Goal: Information Seeking & Learning: Learn about a topic

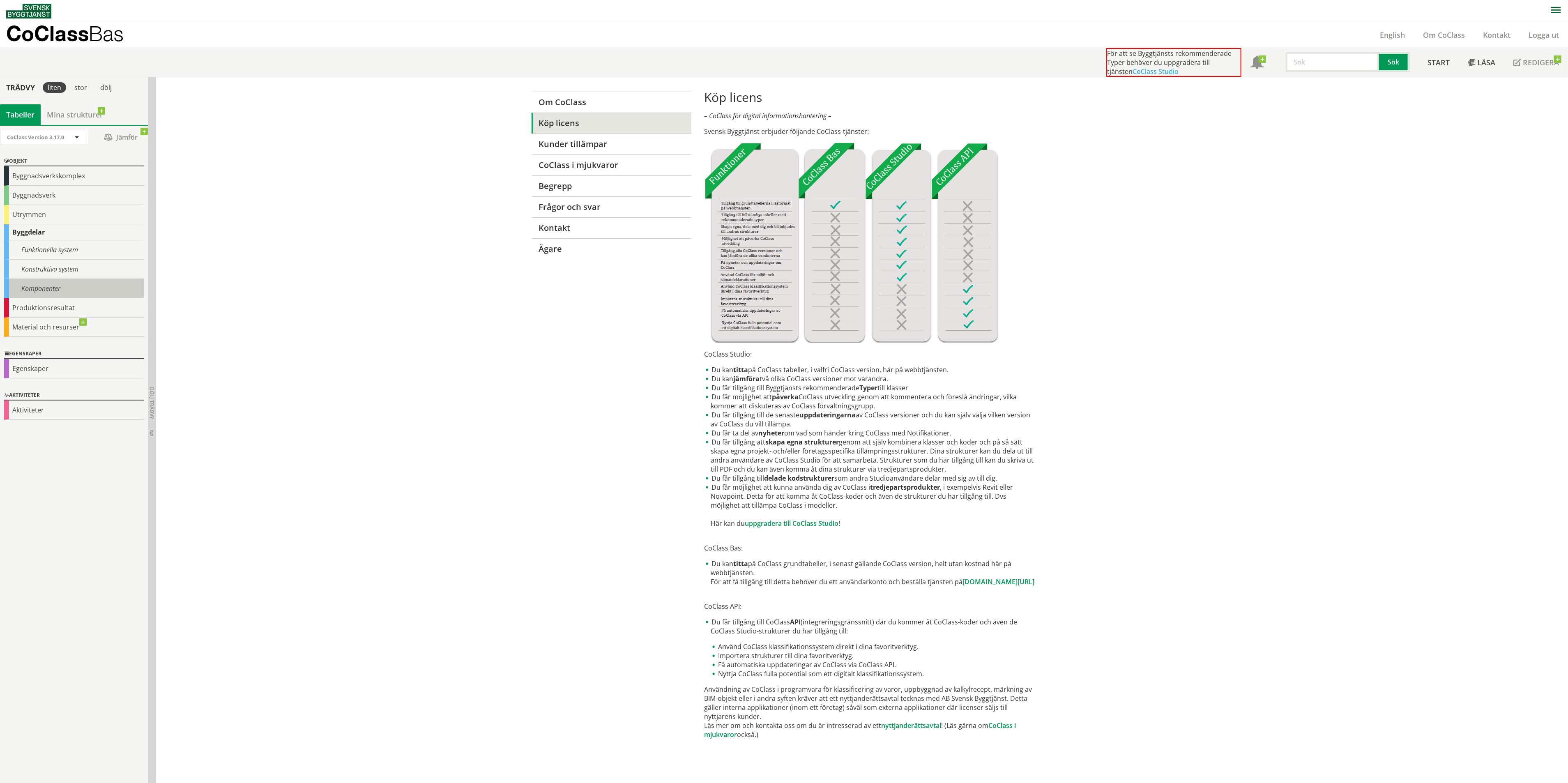
click at [54, 295] on div "Komponenter" at bounding box center [74, 289] width 139 height 19
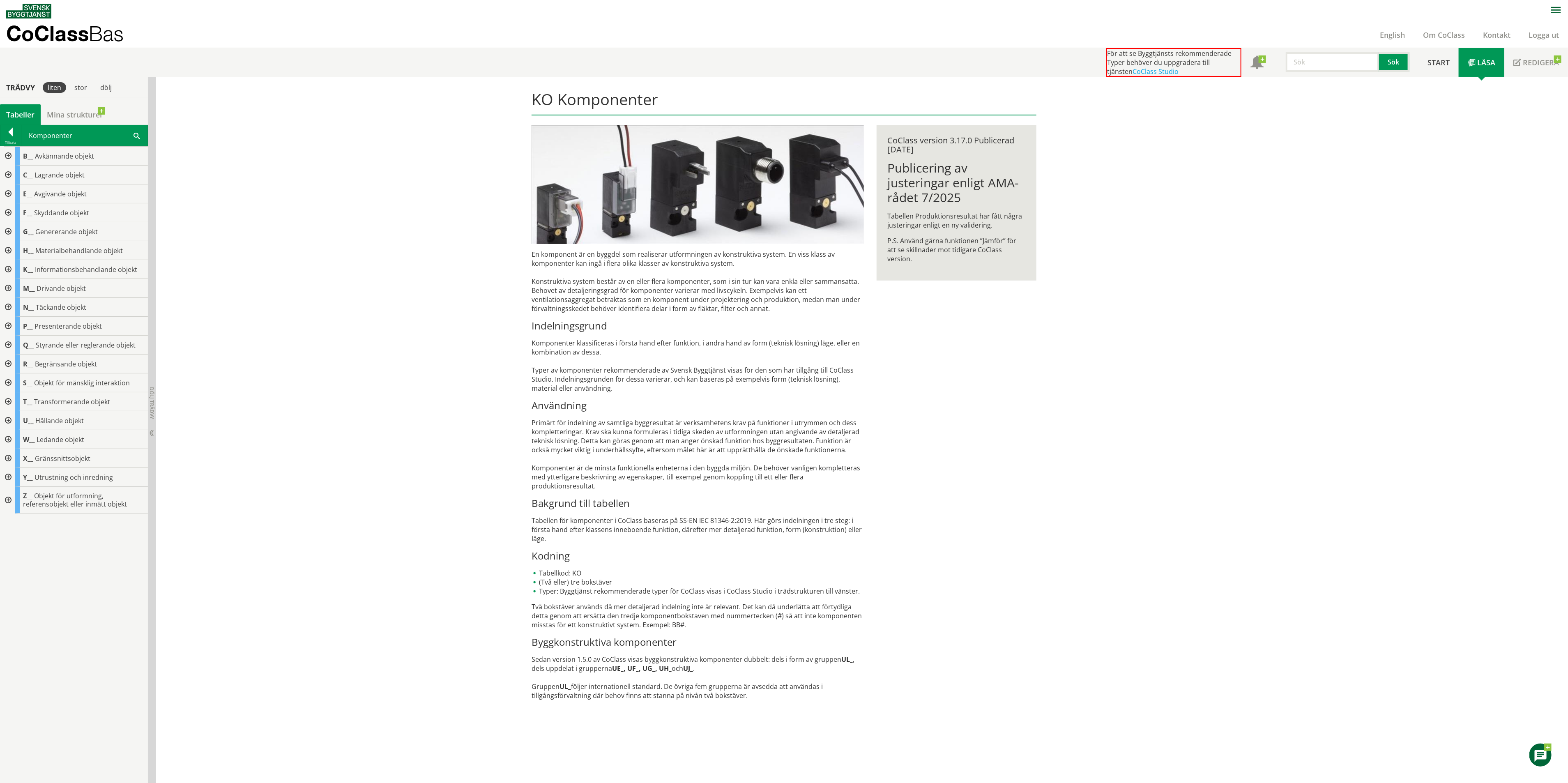
click at [10, 476] on div at bounding box center [7, 477] width 15 height 19
click at [14, 494] on div at bounding box center [14, 496] width 15 height 19
click at [79, 517] on body "AMA AMA Beskrivningsverktyg AMA Funktion BSAB Bygginfo Byggjura Byggkatalogen […" at bounding box center [784, 392] width 1568 height 783
click at [111, 521] on div "YAA Fast utrustningsenhet" at bounding box center [88, 515] width 120 height 19
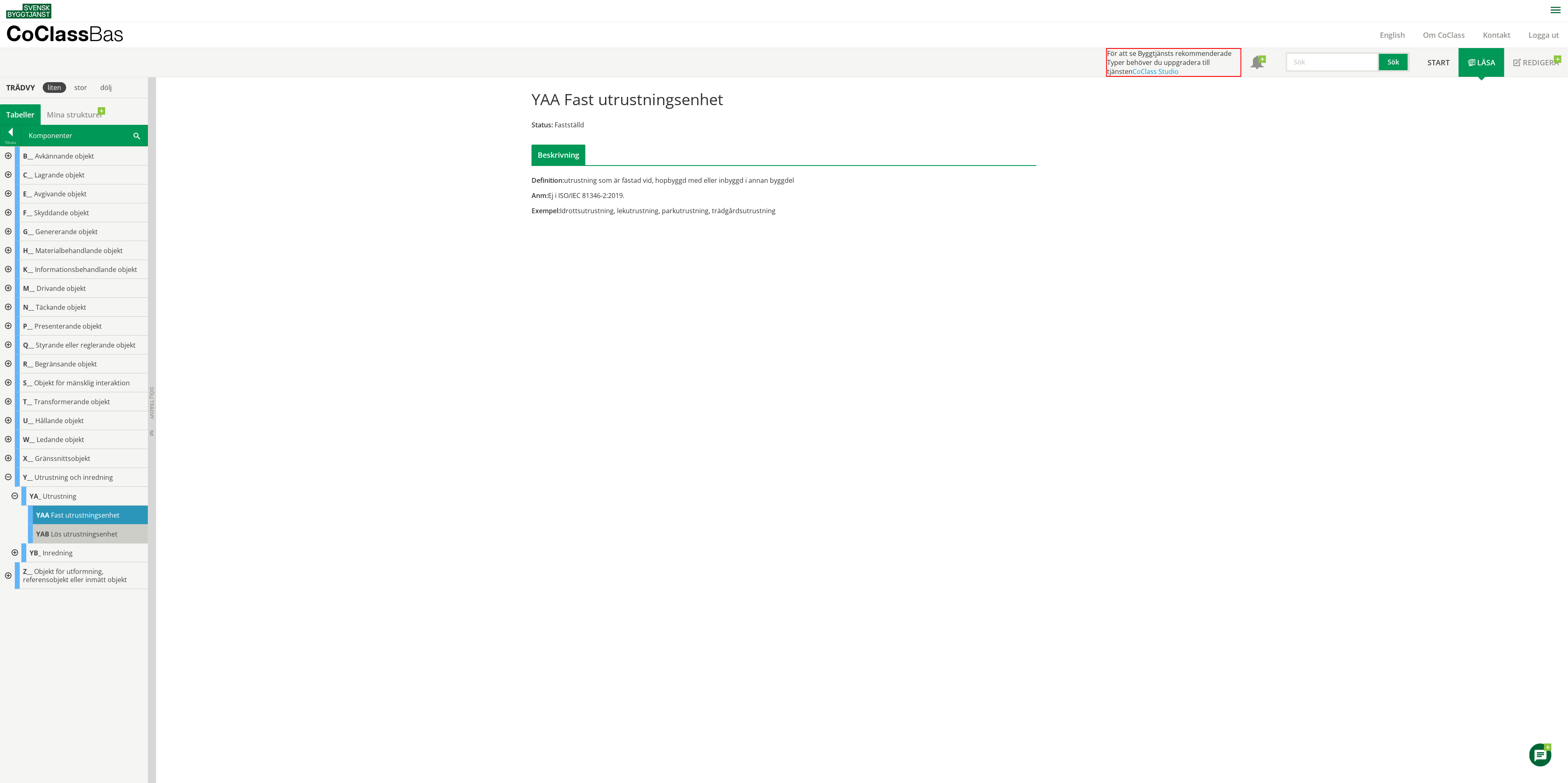
click at [94, 533] on span "Lös utrustningsenhet" at bounding box center [84, 534] width 66 height 9
click at [105, 519] on span "Fast utrustningsenhet" at bounding box center [85, 515] width 69 height 9
click at [15, 553] on div at bounding box center [14, 553] width 15 height 19
click at [61, 575] on span "Fast inredningsenhet" at bounding box center [84, 572] width 66 height 9
click at [7, 309] on div at bounding box center [7, 307] width 15 height 19
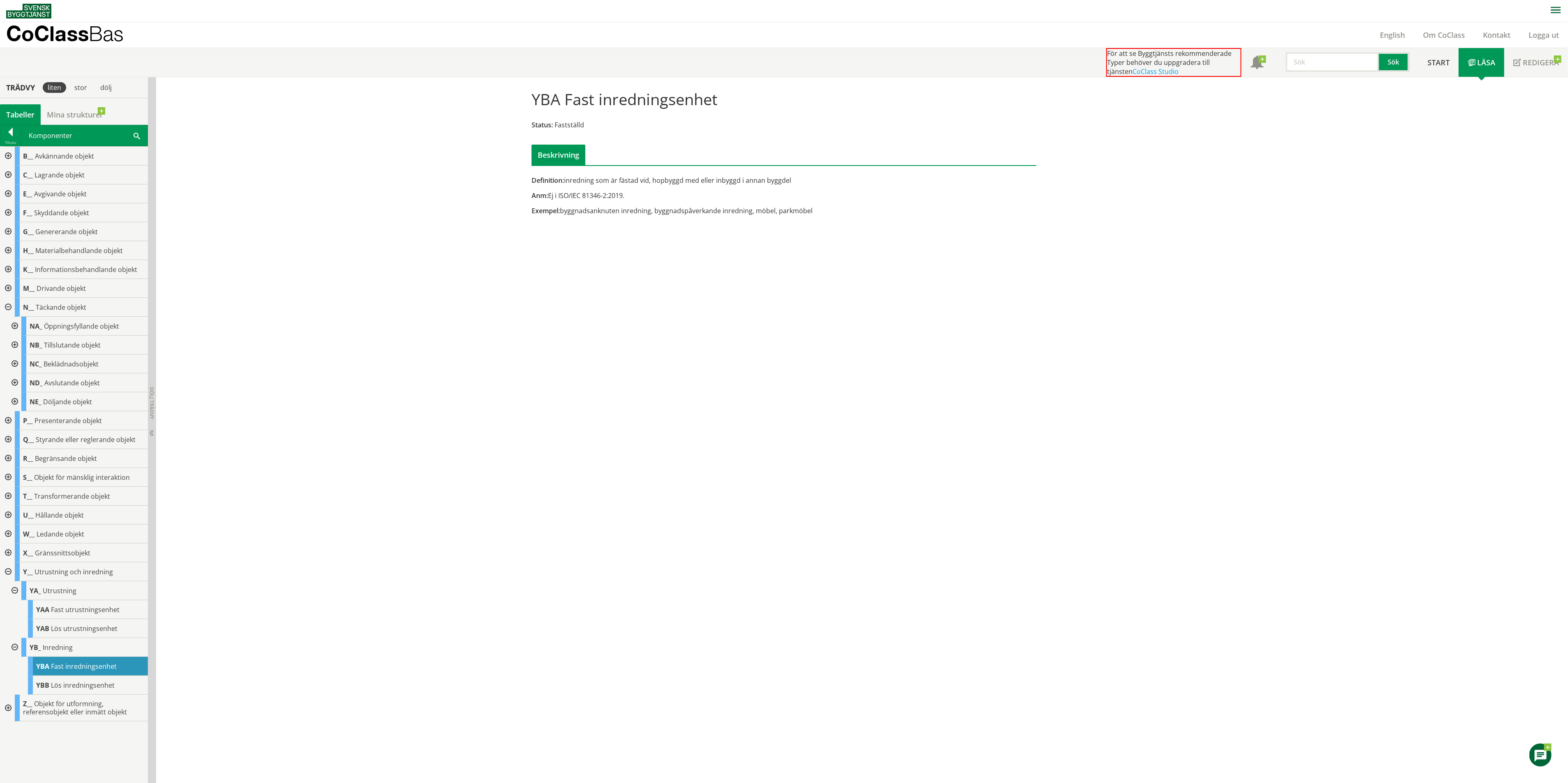
click at [8, 307] on div at bounding box center [7, 307] width 15 height 19
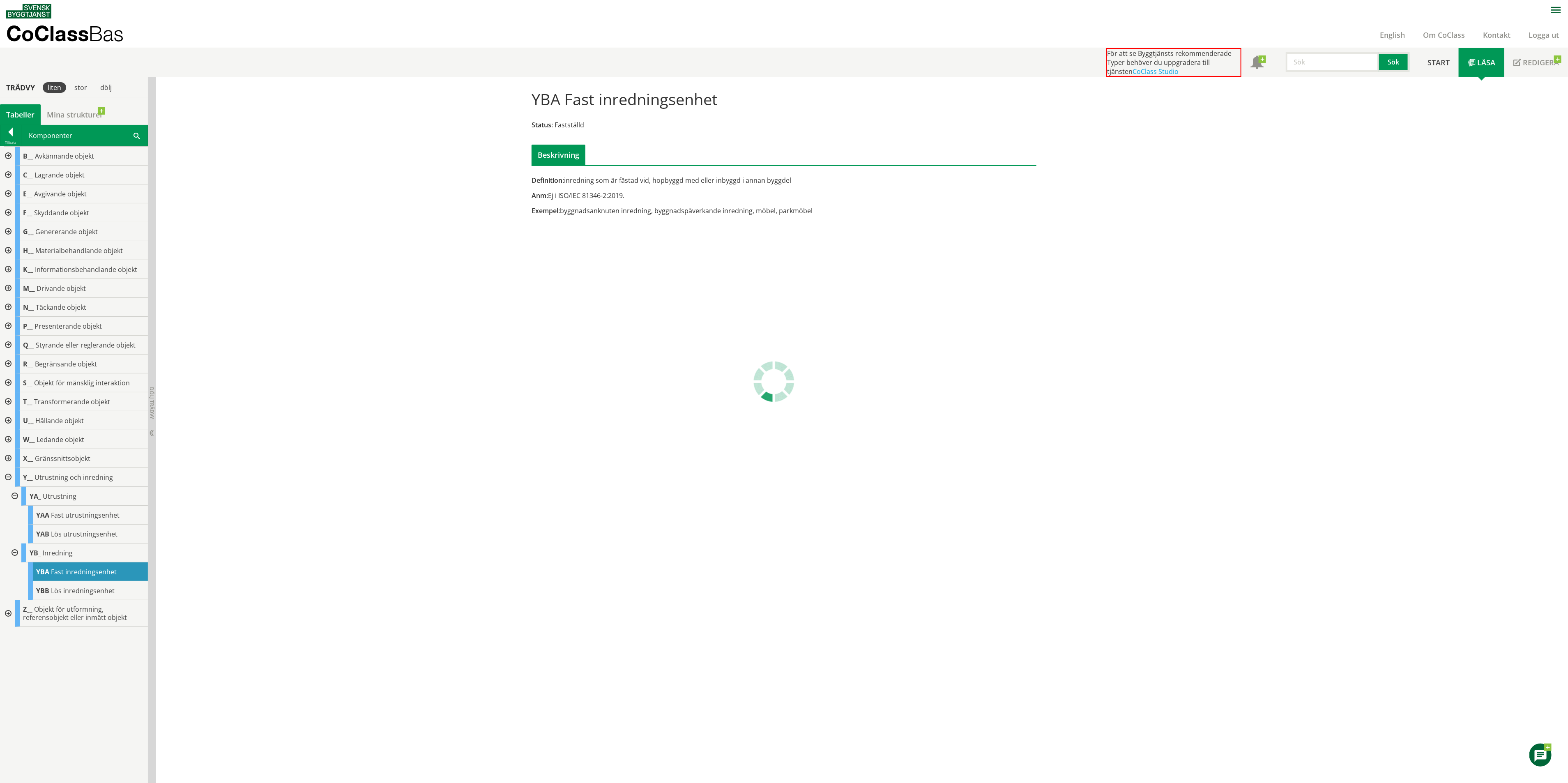
click at [8, 422] on div at bounding box center [7, 421] width 15 height 19
click at [9, 424] on div at bounding box center [7, 421] width 15 height 19
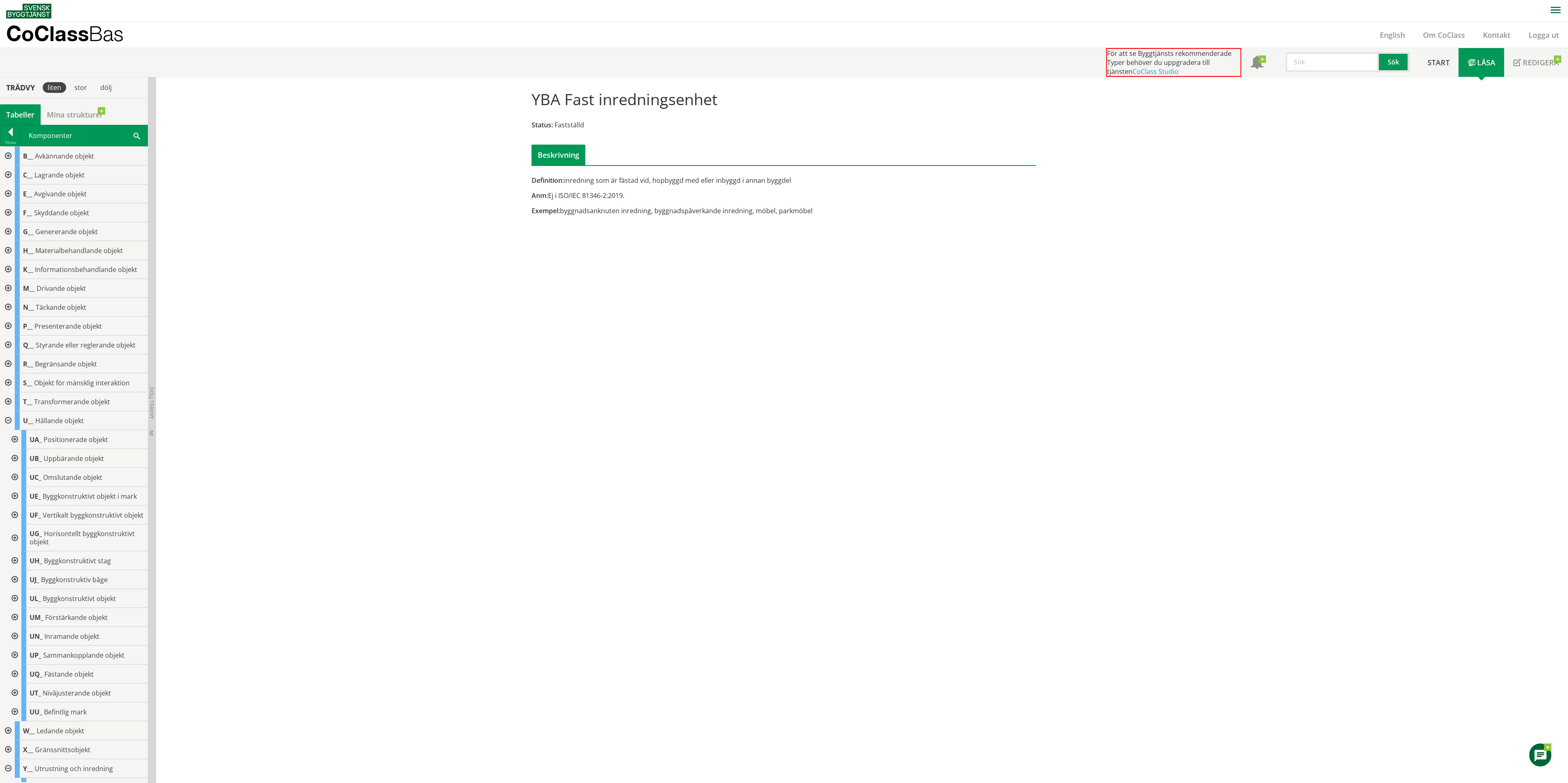
click at [1352, 60] on input "text" at bounding box center [1332, 62] width 93 height 19
type input "skap"
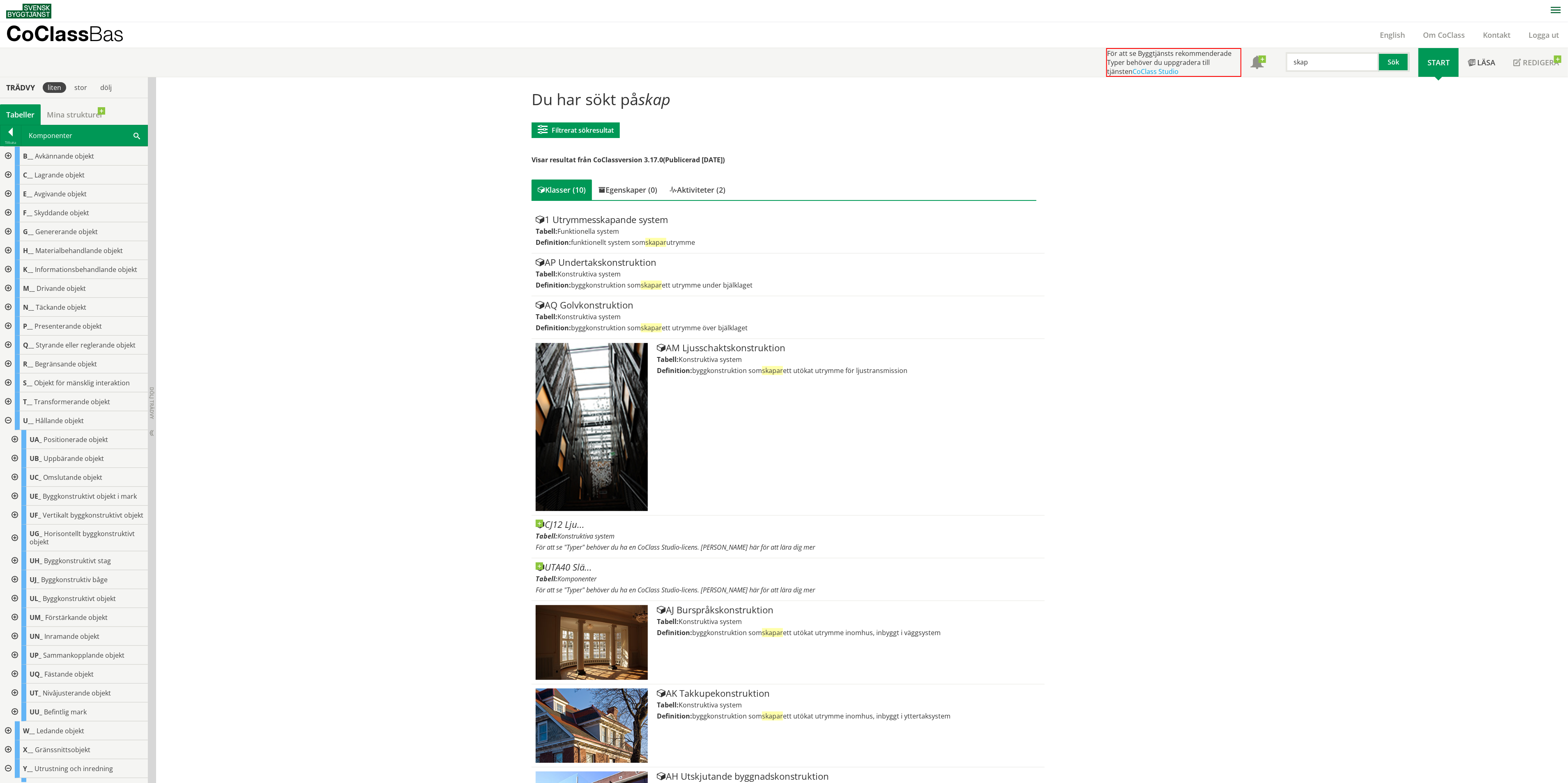
drag, startPoint x: 1313, startPoint y: 63, endPoint x: 1283, endPoint y: 63, distance: 30.0
click at [1286, 63] on input "skap" at bounding box center [1332, 62] width 93 height 19
click at [1378, 31] on link "English" at bounding box center [1392, 35] width 43 height 10
click at [12, 418] on div at bounding box center [7, 421] width 15 height 19
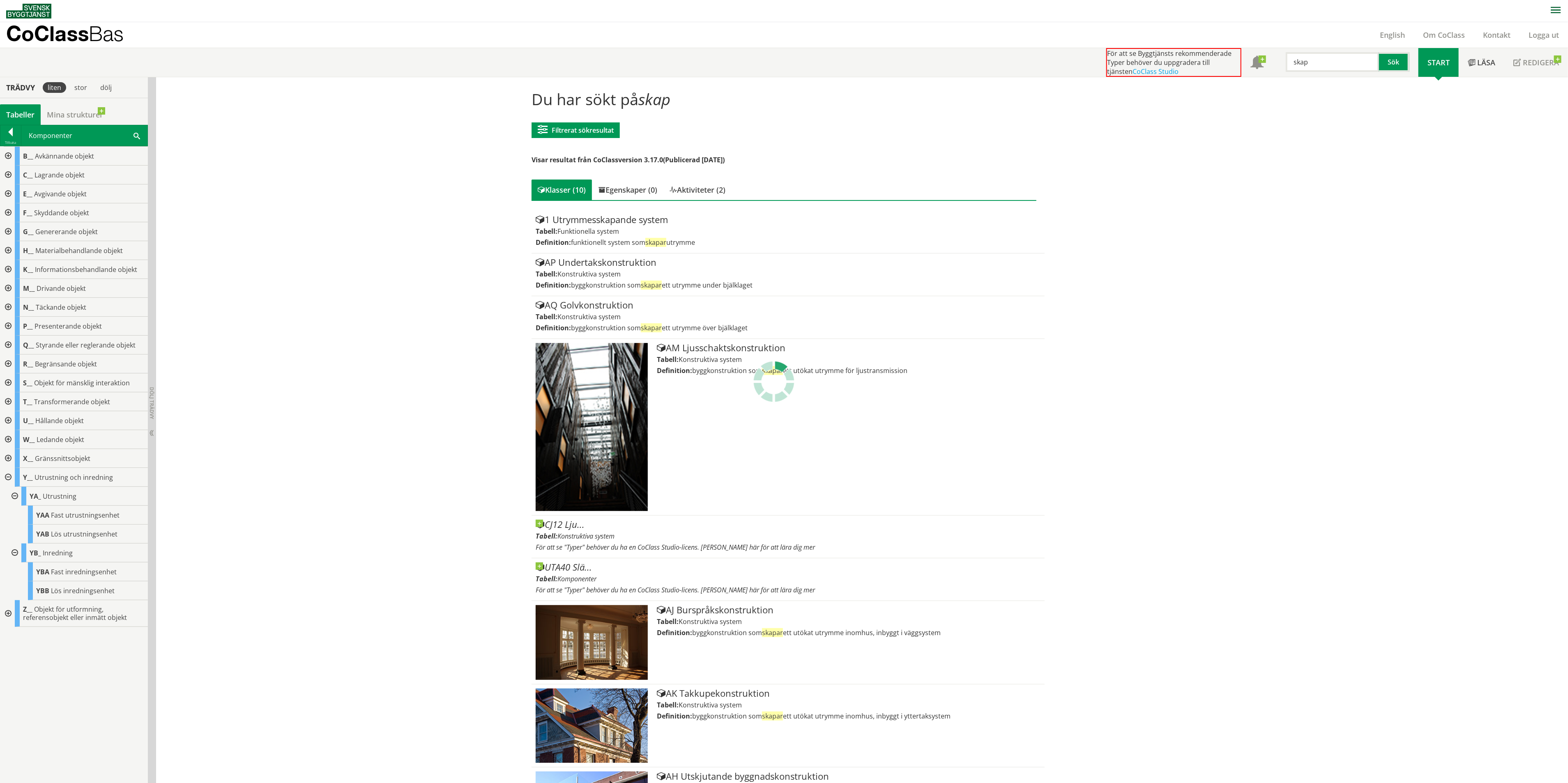
click at [9, 480] on div at bounding box center [7, 477] width 15 height 19
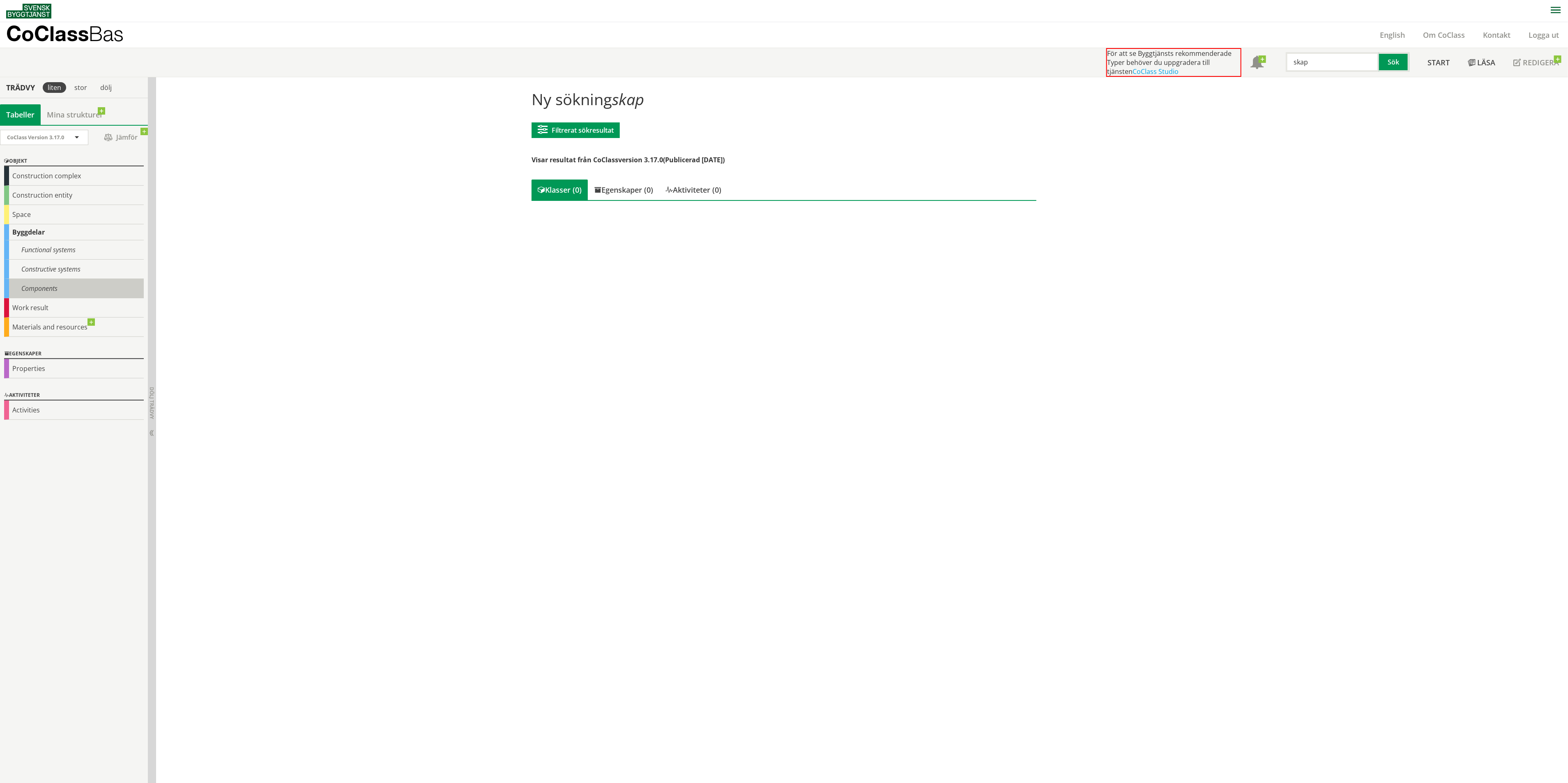
click at [57, 285] on div "Components" at bounding box center [74, 289] width 139 height 19
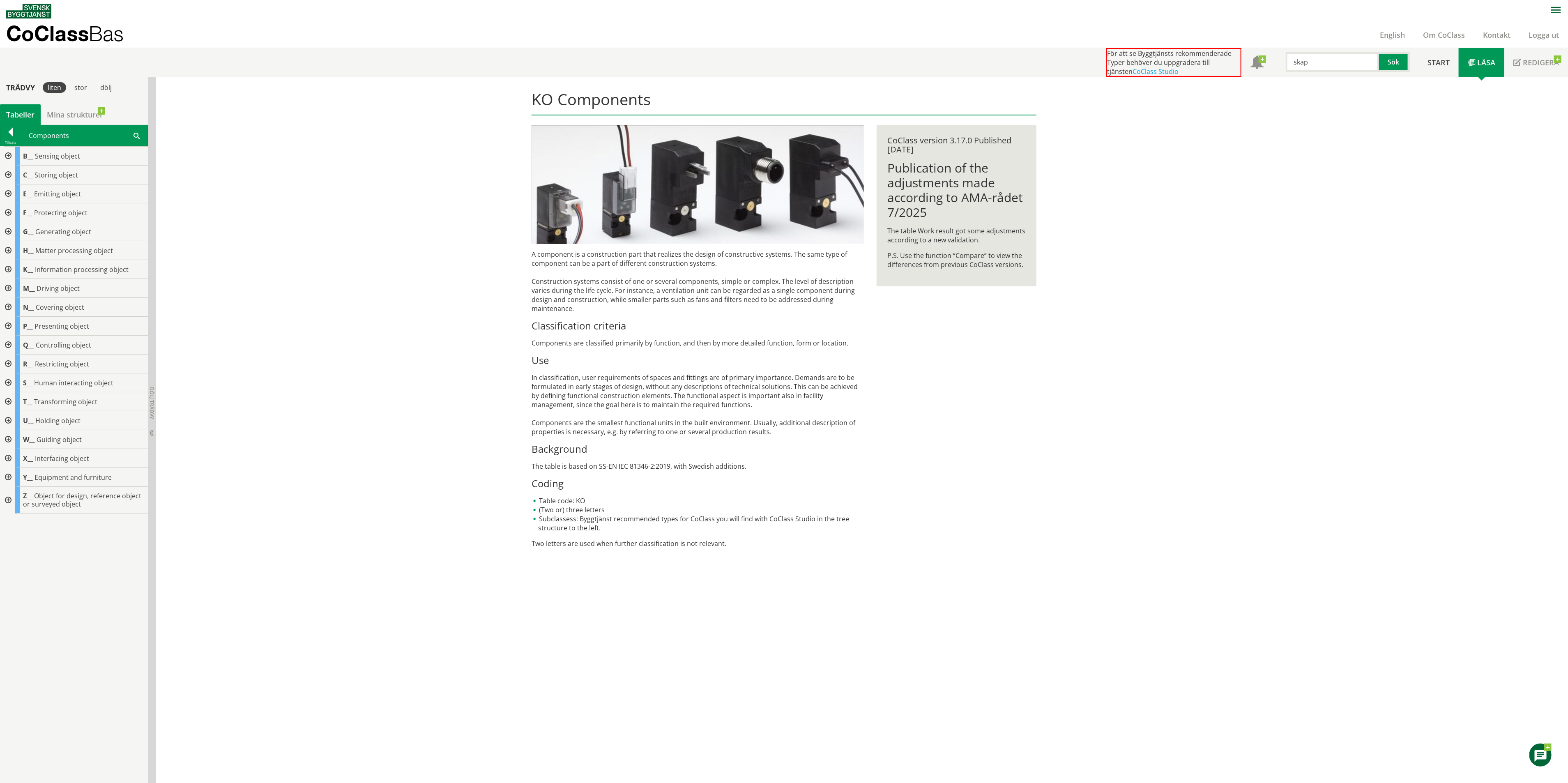
click at [12, 420] on div at bounding box center [7, 421] width 15 height 19
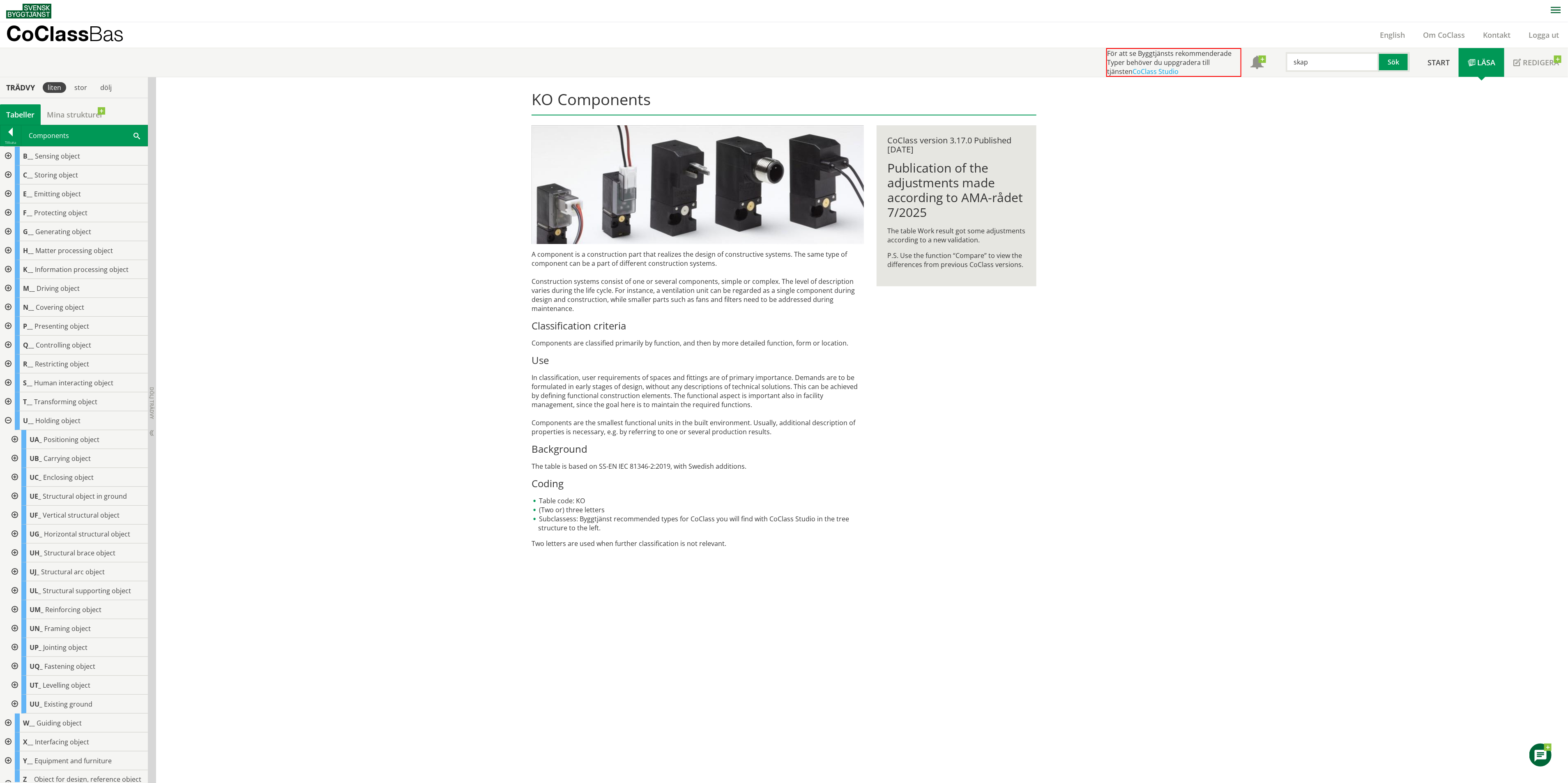
click at [15, 495] on div at bounding box center [14, 496] width 15 height 19
click at [61, 513] on span "Base course" at bounding box center [70, 515] width 38 height 9
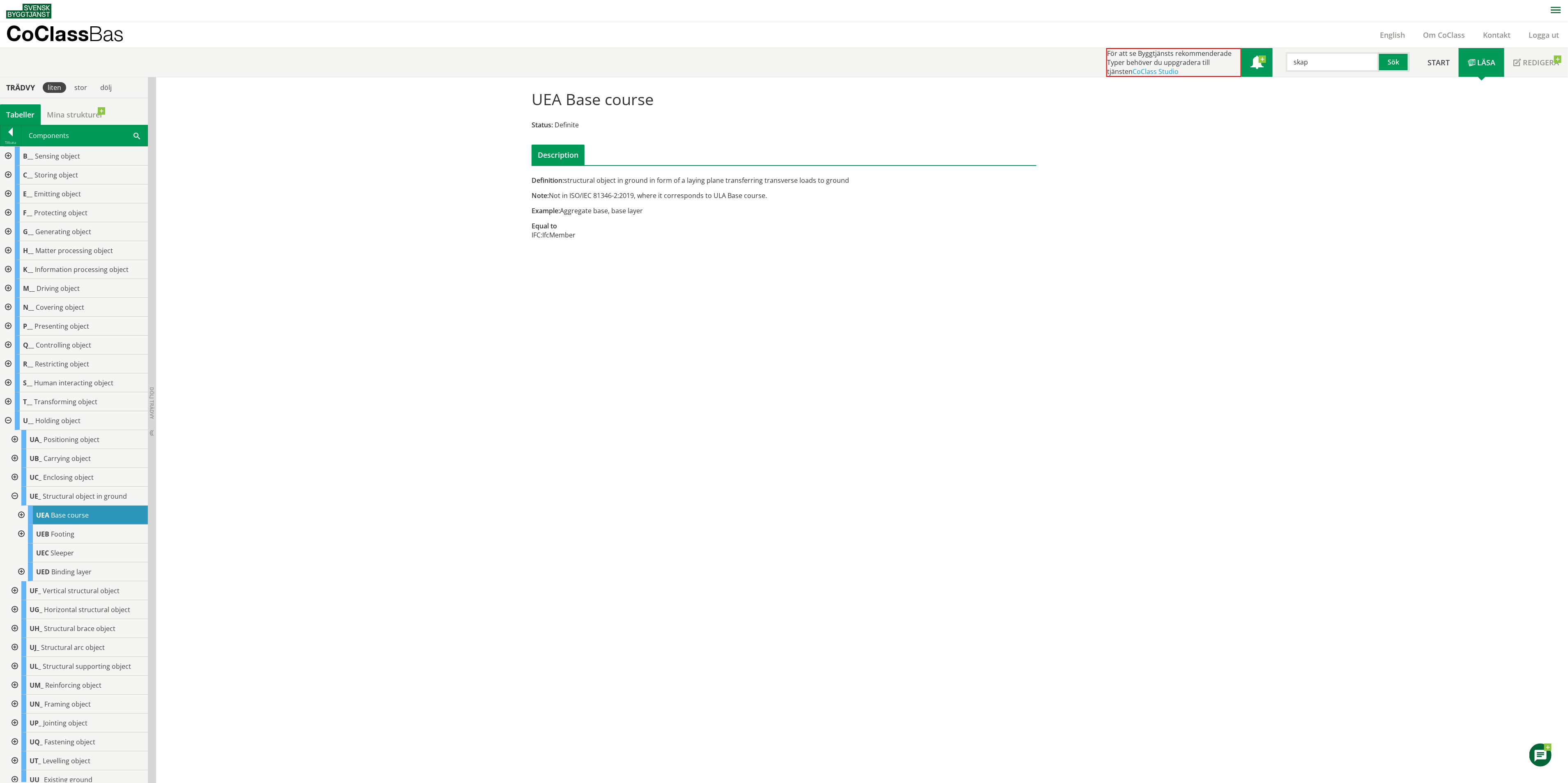
drag, startPoint x: 1339, startPoint y: 63, endPoint x: 1253, endPoint y: 70, distance: 86.3
click at [1253, 70] on div "För att se Byggtjänsts rekommenderade Typer behöver du uppgradera till tjänsten…" at bounding box center [1262, 62] width 312 height 29
type input "technical building"
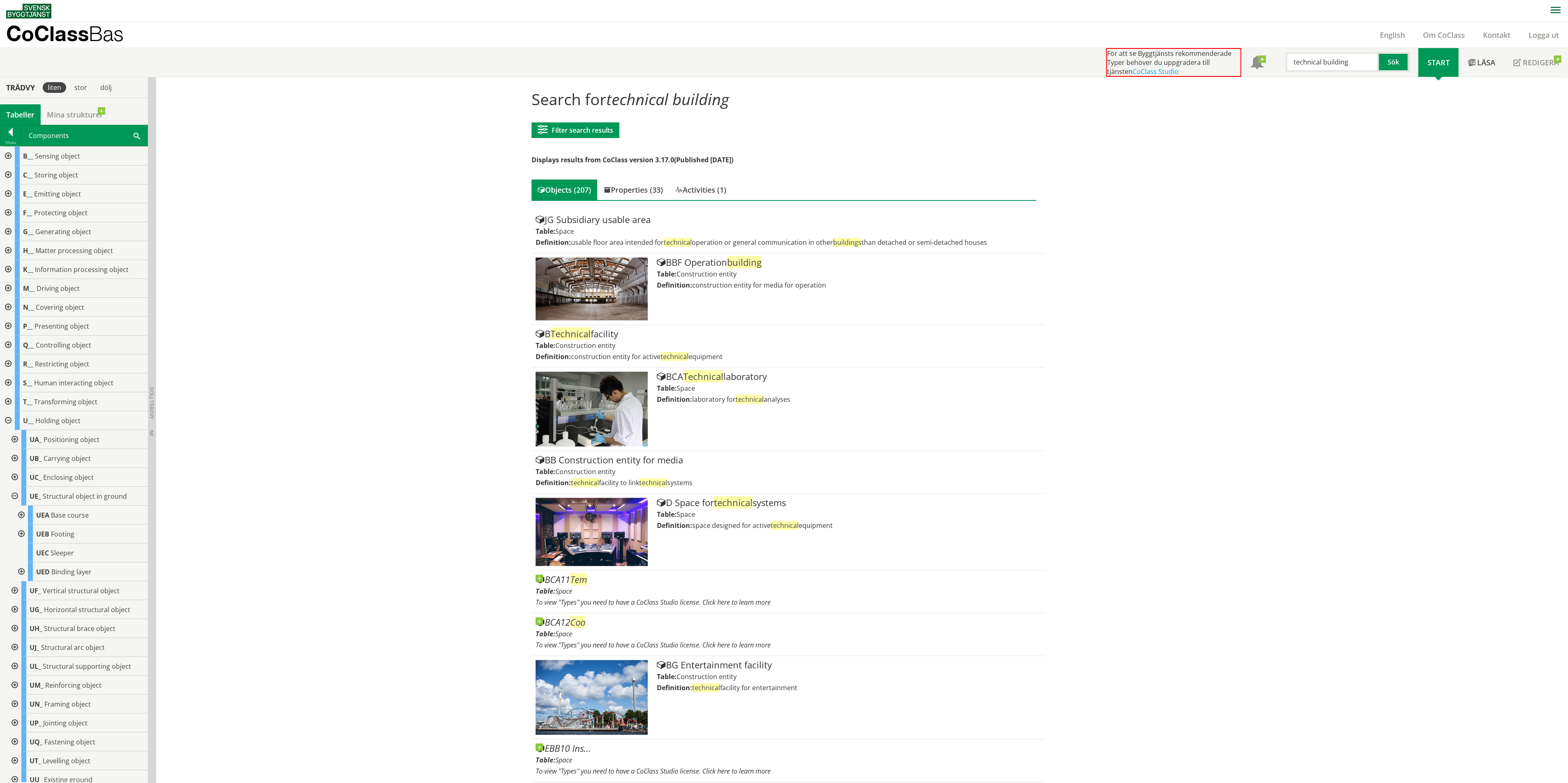
click at [9, 153] on div at bounding box center [7, 156] width 15 height 19
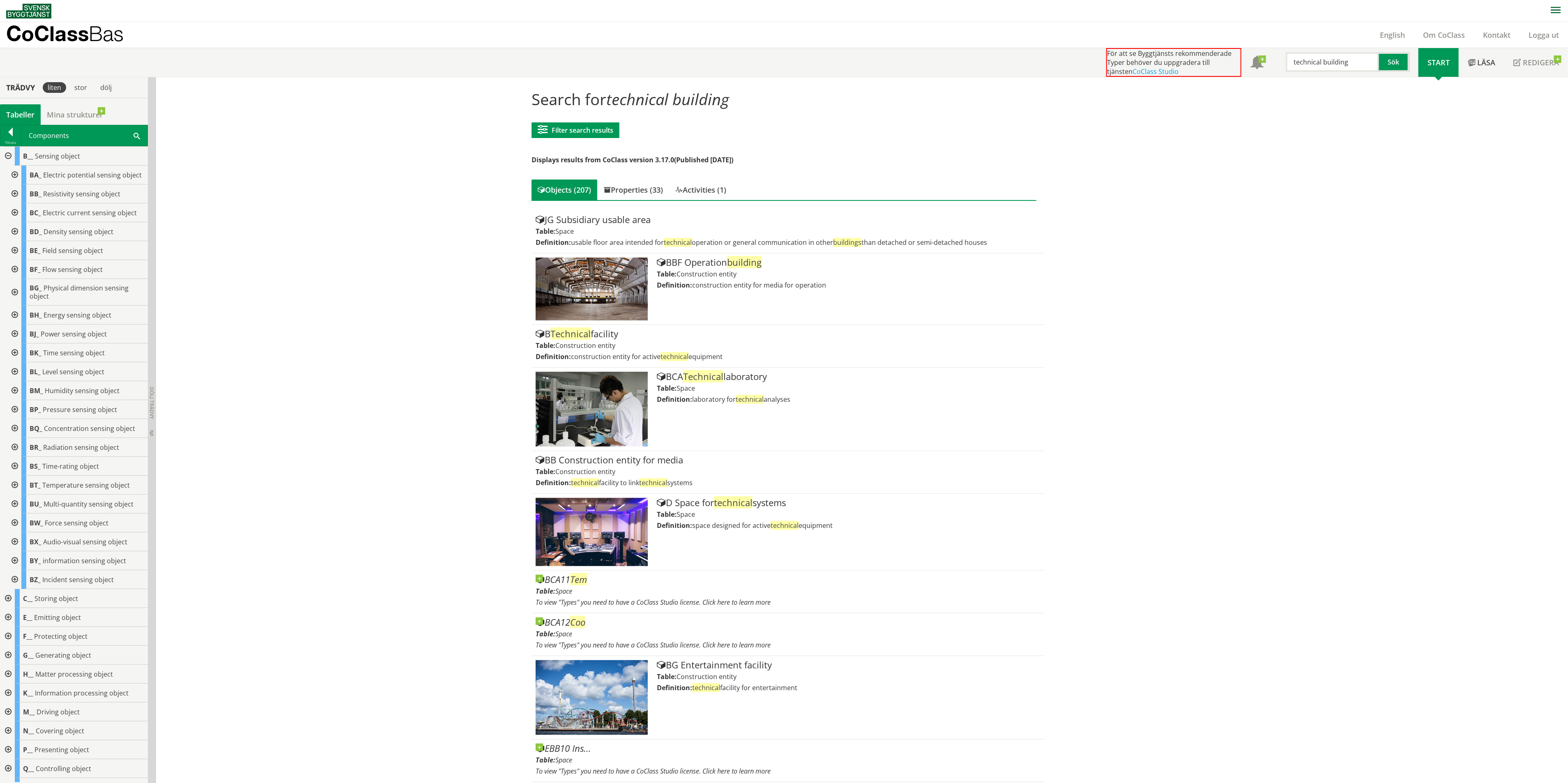
click at [15, 202] on div at bounding box center [14, 194] width 15 height 19
click at [15, 203] on div at bounding box center [14, 194] width 15 height 19
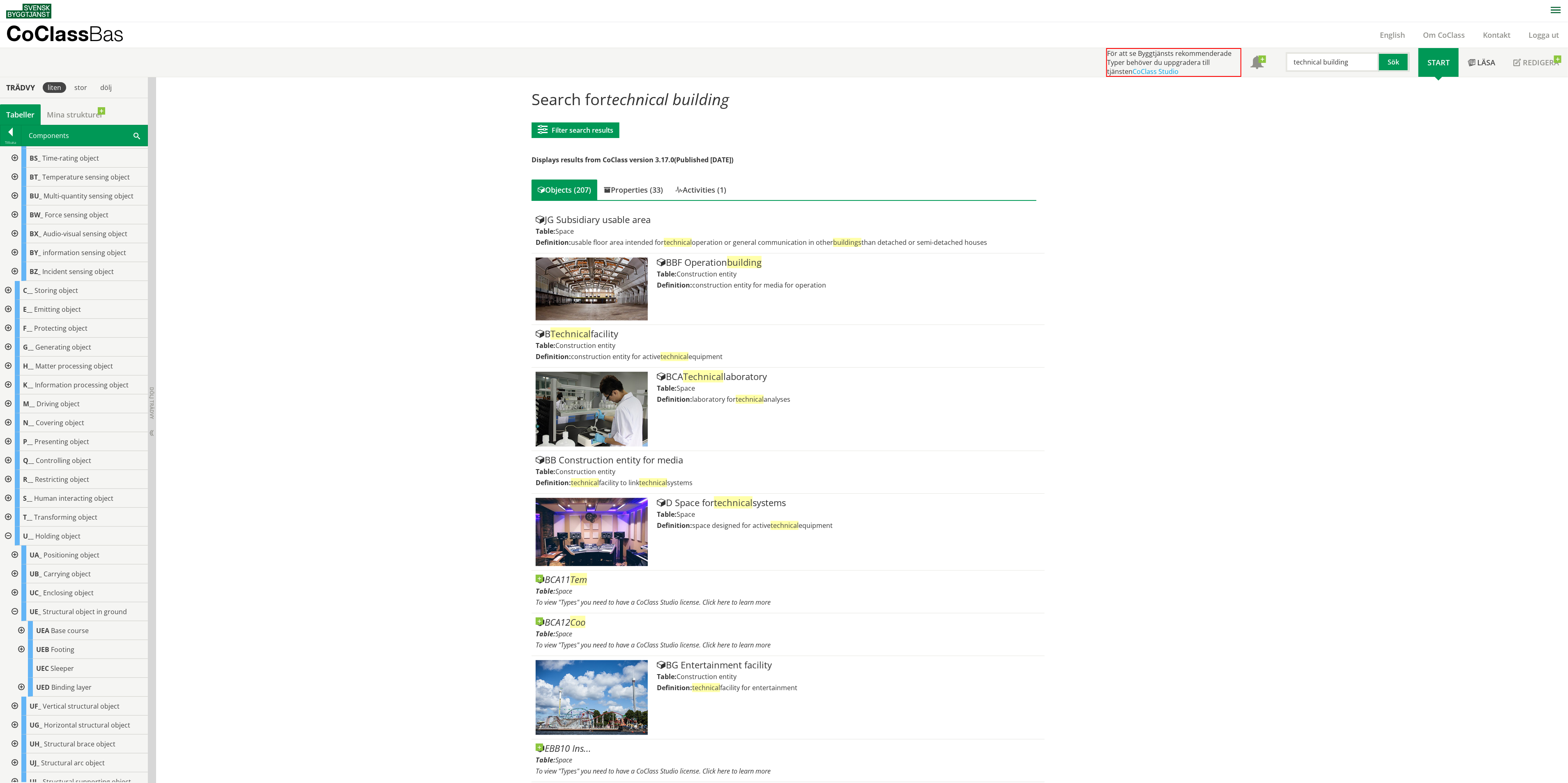
click at [17, 578] on div at bounding box center [14, 574] width 15 height 19
click at [15, 539] on div at bounding box center [14, 531] width 15 height 19
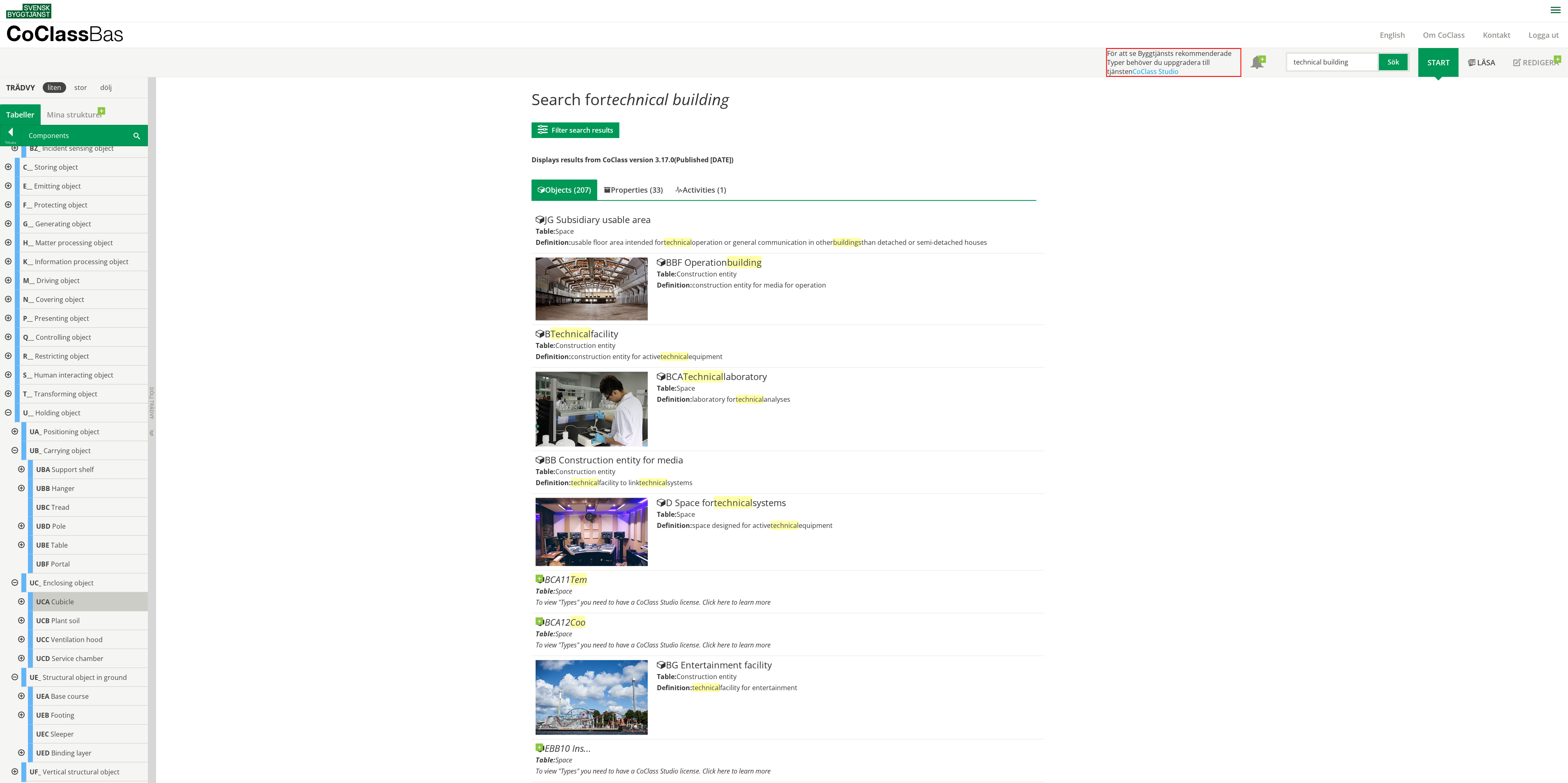
scroll to position [493, 0]
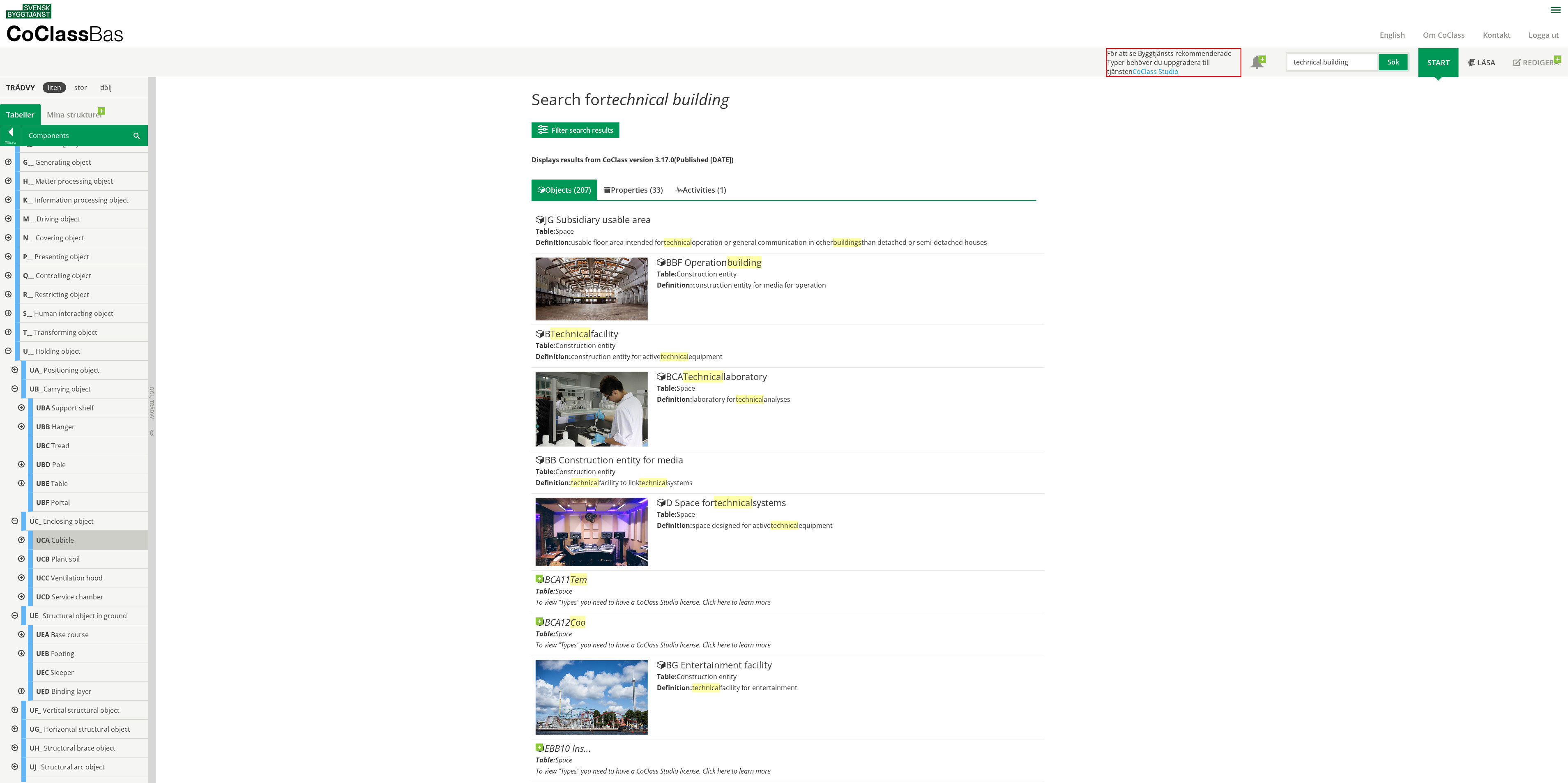
click at [96, 548] on div "UCA Cubicle" at bounding box center [88, 540] width 120 height 19
click at [89, 602] on span "Service chamber" at bounding box center [77, 597] width 52 height 9
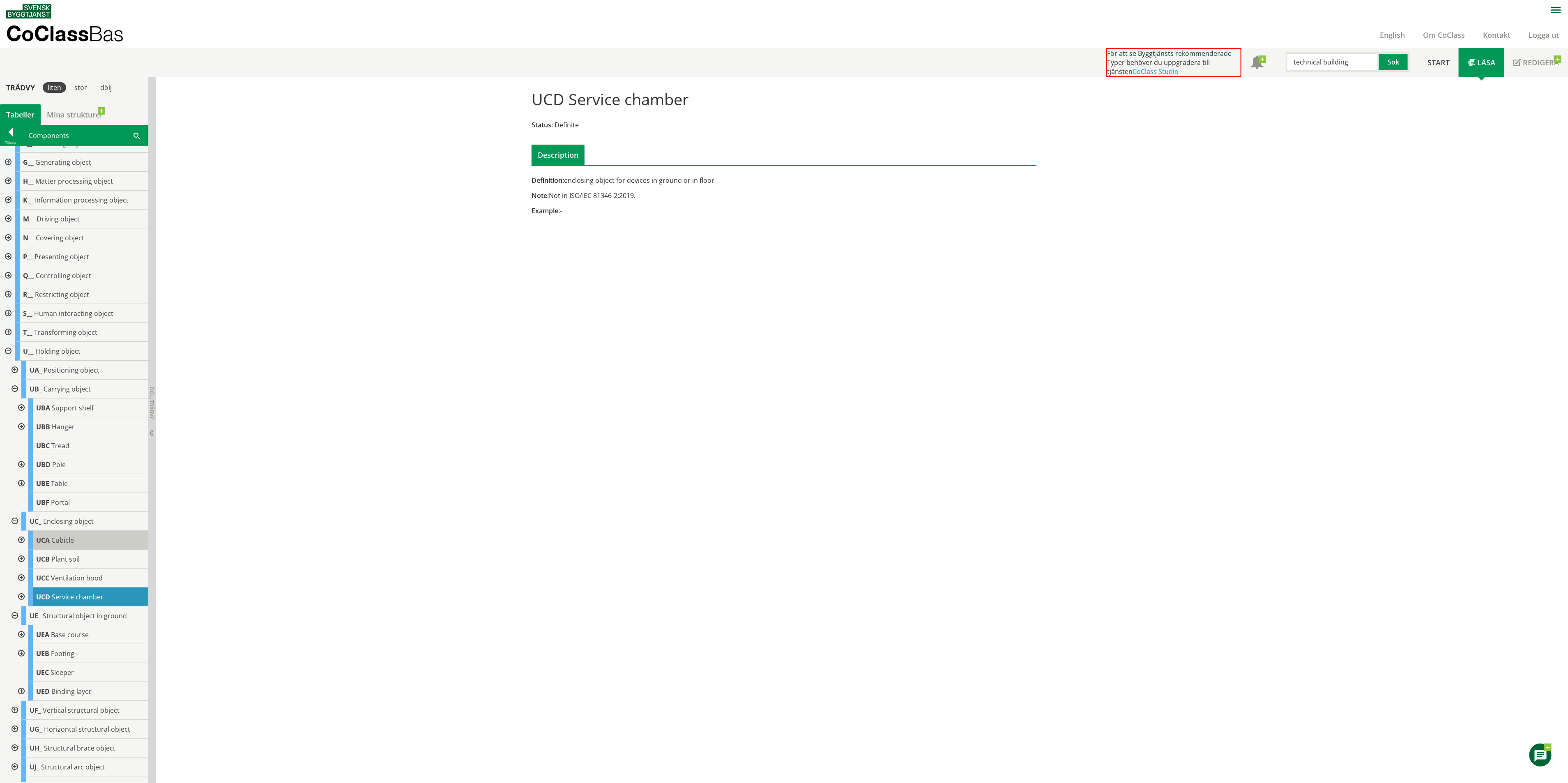
click at [70, 545] on span "Cubicle" at bounding box center [62, 540] width 23 height 9
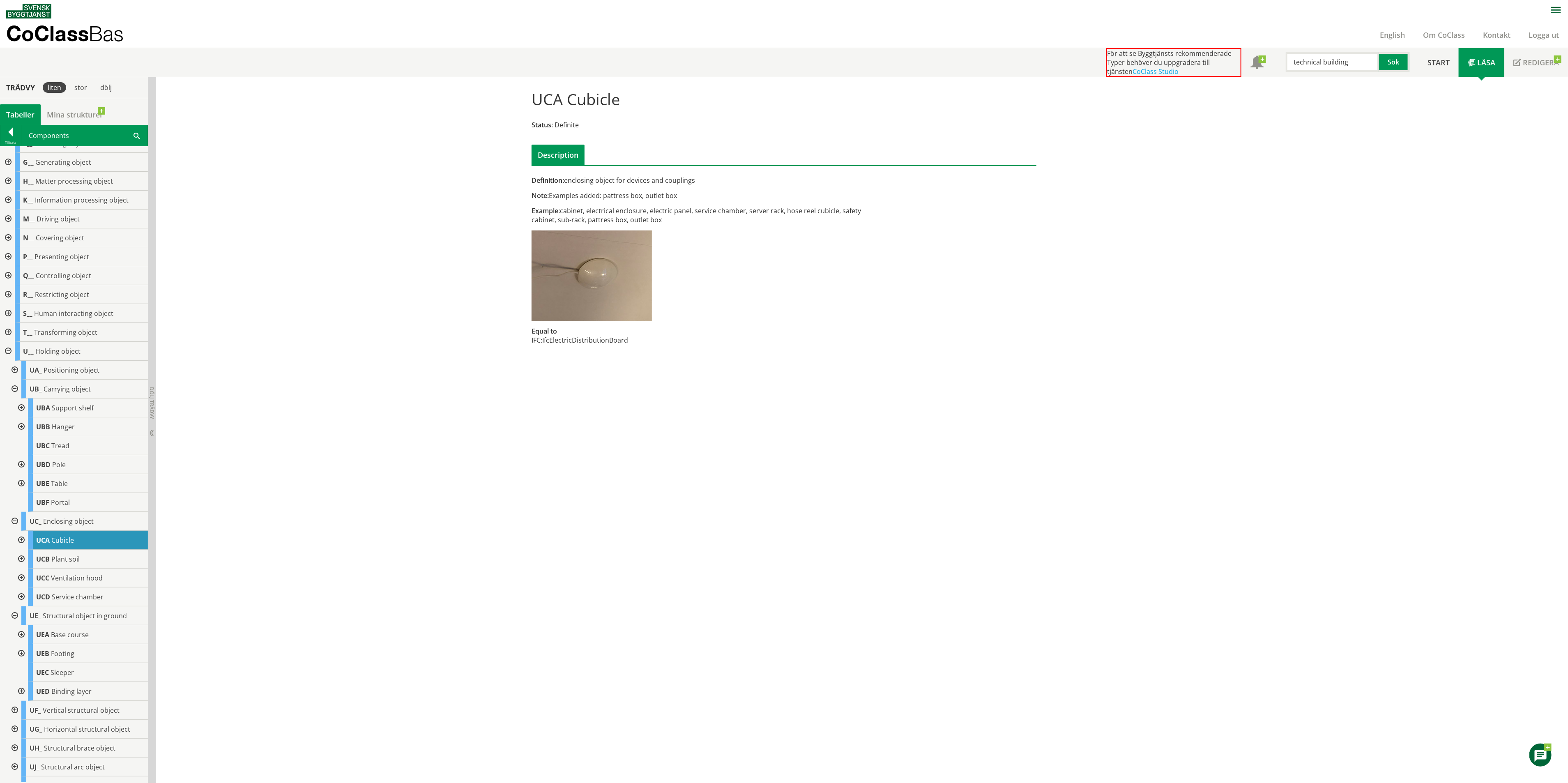
drag, startPoint x: 688, startPoint y: 211, endPoint x: 732, endPoint y: 211, distance: 44.0
click at [732, 211] on div "Example: cabinet, electrical enclosure, electric panel, service chamber, server…" at bounding box center [698, 216] width 332 height 18
click at [699, 208] on div "Example: cabinet, electrical enclosure, electric panel, service chamber, server…" at bounding box center [698, 216] width 332 height 18
